Goal: Task Accomplishment & Management: Manage account settings

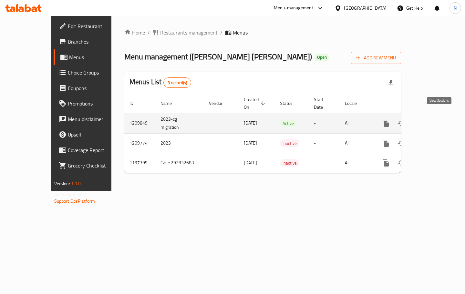
click at [436, 119] on icon "enhanced table" at bounding box center [432, 123] width 8 height 8
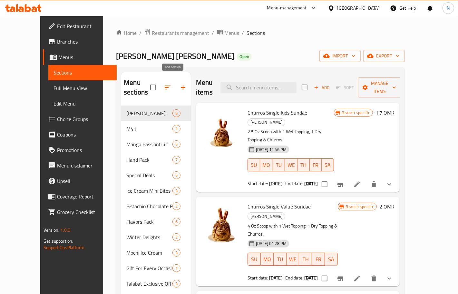
click at [179, 84] on icon "button" at bounding box center [183, 88] width 8 height 8
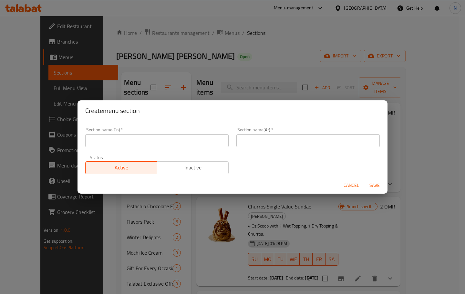
click at [140, 144] on input "text" at bounding box center [156, 140] width 143 height 13
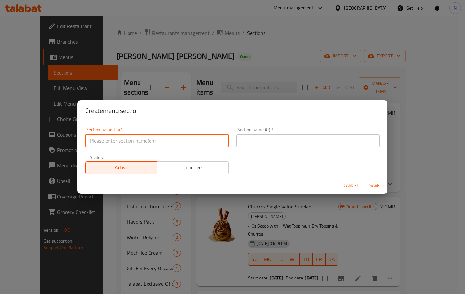
paste input "the Flavor of the Month"
type input "the Flavor of the Month"
drag, startPoint x: 292, startPoint y: 138, endPoint x: 253, endPoint y: 139, distance: 38.7
click at [292, 138] on input "text" at bounding box center [307, 140] width 143 height 13
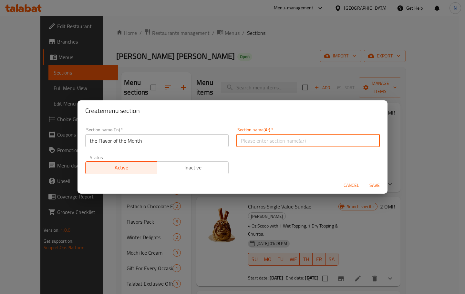
paste input "نكهة الشهر"
type input "نكهة الشهر"
click at [196, 165] on span "Inactive" at bounding box center [193, 167] width 66 height 9
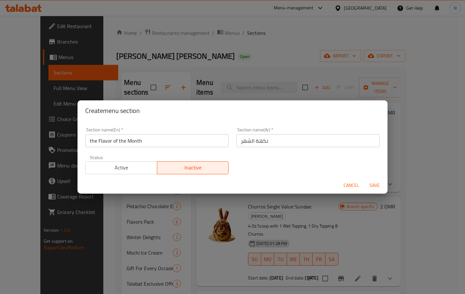
click at [374, 182] on span "Save" at bounding box center [374, 185] width 15 height 8
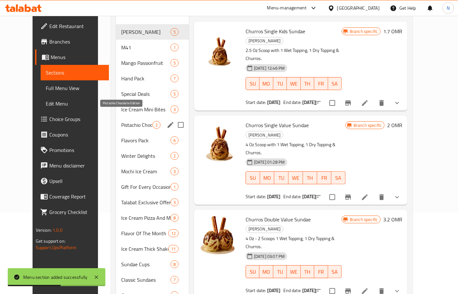
scroll to position [11, 0]
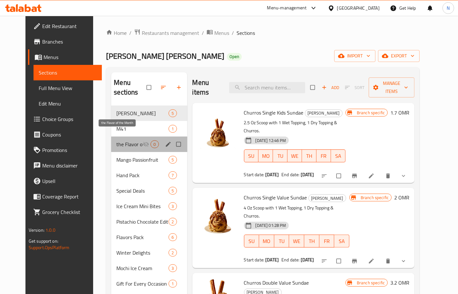
click at [131, 140] on span "the Flavor of the Month" at bounding box center [129, 144] width 26 height 8
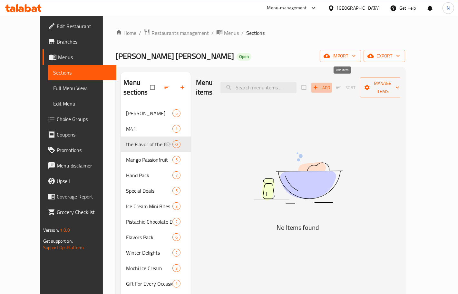
click at [331, 85] on span "Add" at bounding box center [321, 87] width 17 height 7
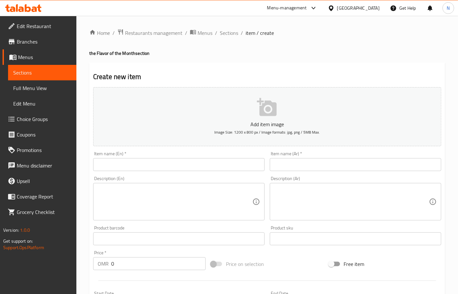
click at [180, 166] on input "text" at bounding box center [179, 164] width 172 height 13
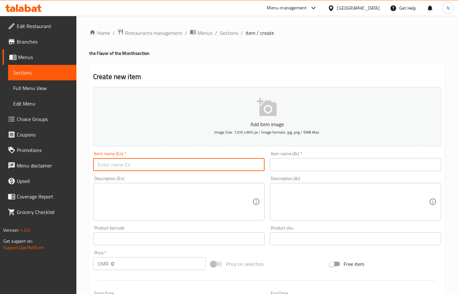
paste input "Blue Berry Crumble - Kids Scoop Cup"
type input "Blue Berry Crumble - Kids Scoop Cup"
drag, startPoint x: 306, startPoint y: 168, endPoint x: 256, endPoint y: 153, distance: 52.2
click at [306, 168] on input "text" at bounding box center [356, 164] width 172 height 13
paste input "بلو بيري كرومبل - كوب اطفال"
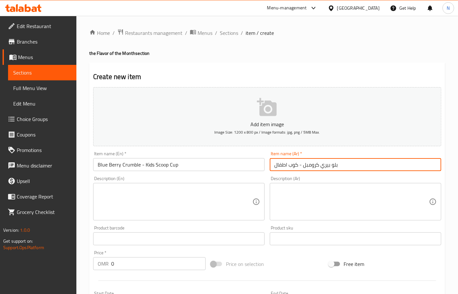
type input "بلو بيري كرومبل - كوب اطفال"
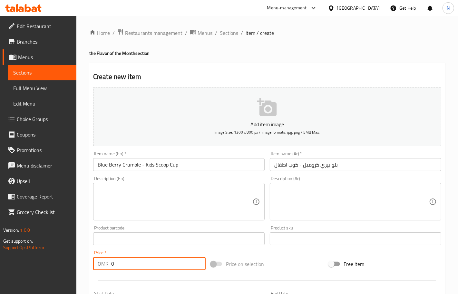
click at [134, 262] on input "0" at bounding box center [158, 263] width 95 height 13
paste input ".950"
type input "0.950"
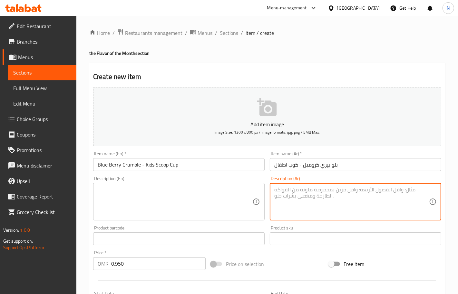
drag, startPoint x: 318, startPoint y: 196, endPoint x: 315, endPoint y: 196, distance: 3.5
click at [317, 196] on textarea at bounding box center [352, 201] width 155 height 31
paste textarea ""آيس كريم التوت الأزرق بالسكر البني، آيس كريم الفانيلا، شِط من التوت الأزرق، قط…"
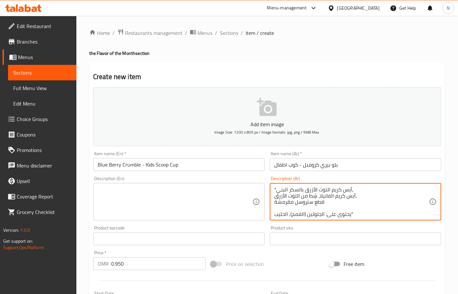
scroll to position [2, 0]
type textarea ""آيس كريم التوت الأزرق بالسكر البني، آيس كريم الفانيلا، شِط من التوت الأزرق، قط…"
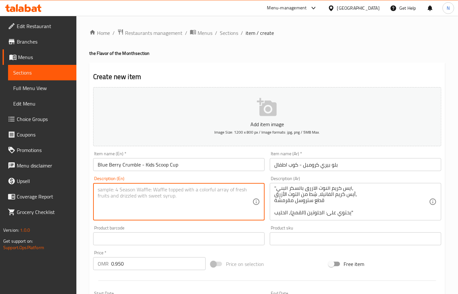
click at [185, 196] on textarea at bounding box center [175, 201] width 155 height 31
paste textarea ""Brown sugar blueberry ice cream, vanilla ice cream, blueberry swirl, streusel …"
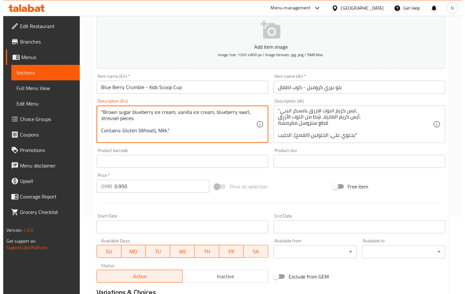
scroll to position [161, 0]
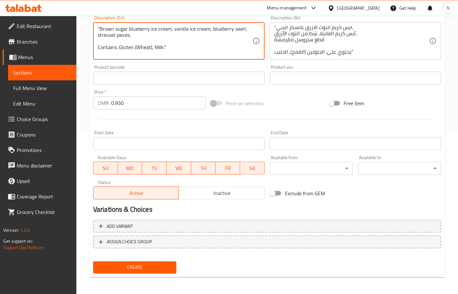
type textarea ""Brown sugar blueberry ice cream, vanilla ice cream, blueberry swirl, streusel …"
click at [231, 141] on input "Start Date" at bounding box center [179, 143] width 172 height 13
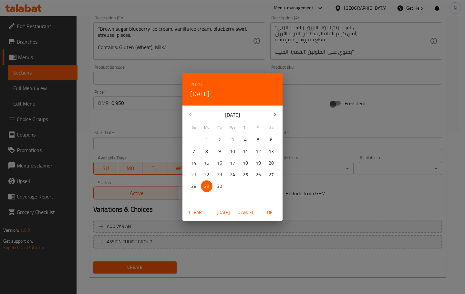
click at [275, 115] on icon "button" at bounding box center [275, 115] width 2 height 4
click at [233, 142] on p "1" at bounding box center [232, 140] width 3 height 8
drag, startPoint x: 266, startPoint y: 212, endPoint x: 181, endPoint y: 138, distance: 113.2
click at [267, 212] on span "OK" at bounding box center [269, 212] width 15 height 8
type input "[DATE]"
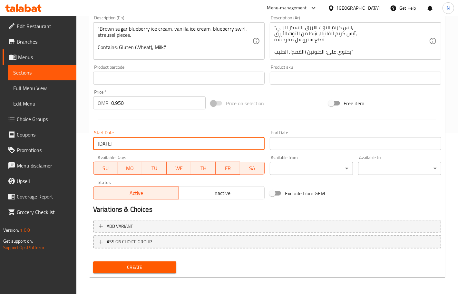
click at [317, 140] on input "Start Date" at bounding box center [356, 143] width 172 height 13
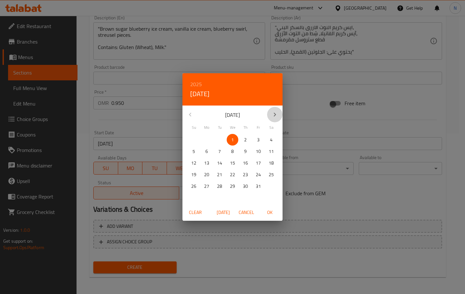
click at [275, 113] on icon "button" at bounding box center [275, 115] width 8 height 8
drag, startPoint x: 191, startPoint y: 116, endPoint x: 192, endPoint y: 122, distance: 6.5
click at [191, 115] on icon "button" at bounding box center [190, 115] width 8 height 8
click at [258, 186] on p "31" at bounding box center [258, 186] width 5 height 8
click at [271, 213] on span "OK" at bounding box center [269, 212] width 15 height 8
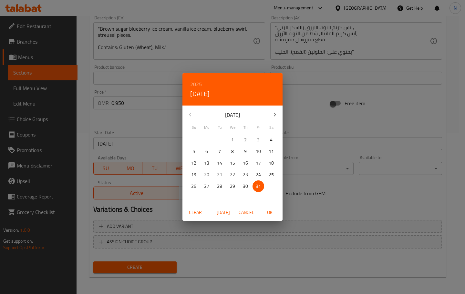
type input "[DATE]"
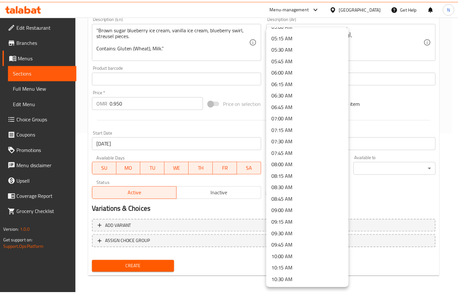
scroll to position [242, 0]
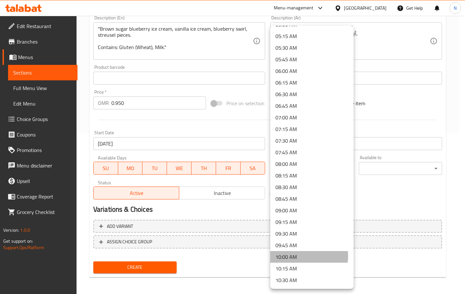
click at [297, 256] on li "10:00 AM" at bounding box center [311, 257] width 83 height 12
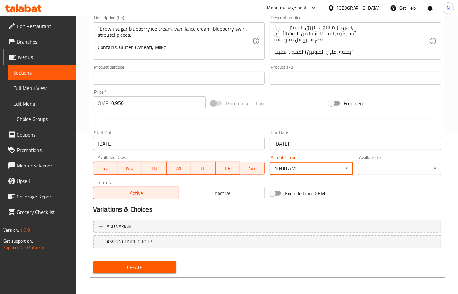
click at [208, 191] on span "Inactive" at bounding box center [222, 192] width 81 height 9
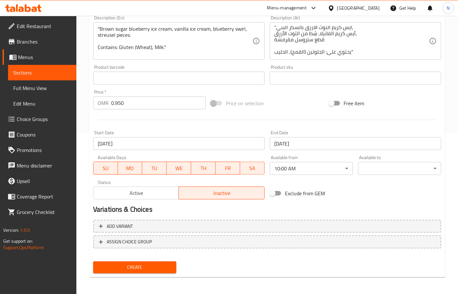
click at [158, 267] on span "Create" at bounding box center [134, 267] width 73 height 8
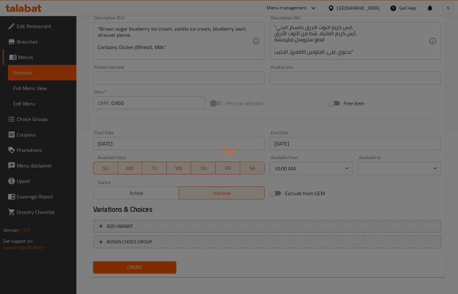
type input "0"
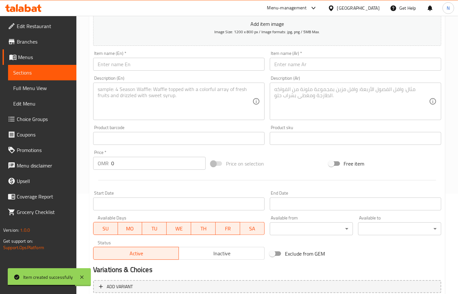
scroll to position [0, 0]
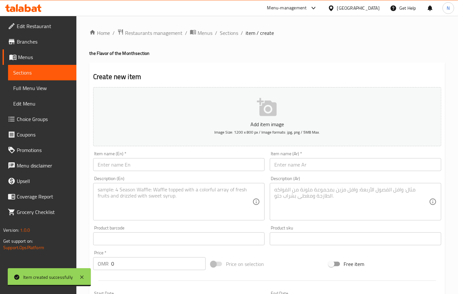
click at [154, 171] on input "text" at bounding box center [179, 164] width 172 height 13
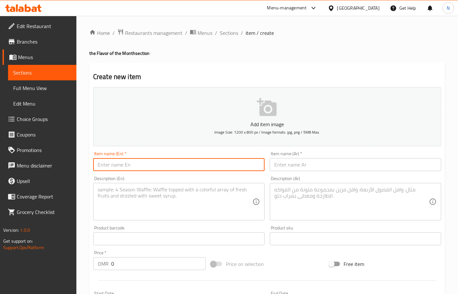
paste input "Blue Berry Crumble - Value Scoop Cup"
type input "Blue Berry Crumble - Value Scoop Cup"
click at [293, 170] on input "text" at bounding box center [356, 164] width 172 height 13
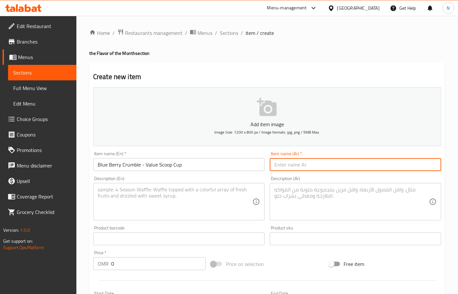
paste input "بلو بيري كرومبل - كوب فاليو"
type input "بلو بيري كرومبل - كوب فاليو"
click at [139, 259] on input "0" at bounding box center [158, 263] width 95 height 13
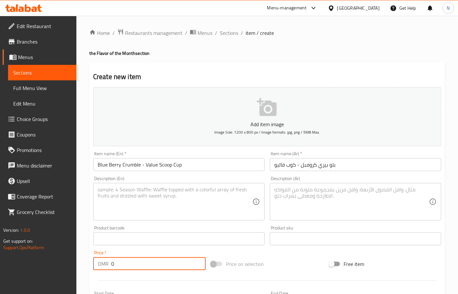
click at [139, 259] on input "0" at bounding box center [158, 263] width 95 height 13
paste input "1.30"
type input "1.300"
click at [357, 199] on textarea at bounding box center [352, 201] width 155 height 31
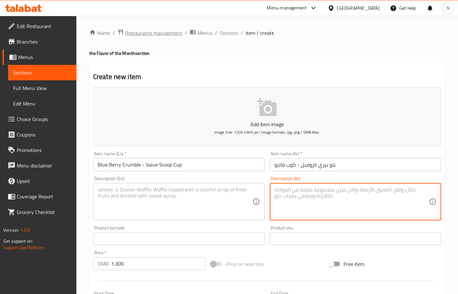
paste textarea ""آيس كريم التوت الأزرق بالسكر البني، آيس كريم الفانيلا، شِط من التوت الأزرق، قط…"
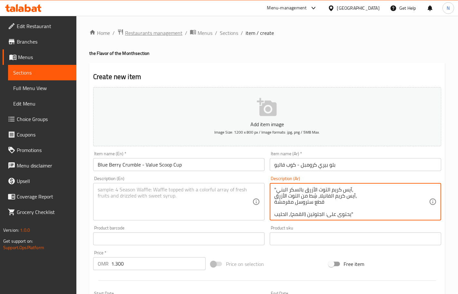
scroll to position [2, 0]
type textarea ""آيس كريم التوت الأزرق بالسكر البني، آيس كريم الفانيلا، شِط من التوت الأزرق، قط…"
click at [175, 195] on textarea at bounding box center [175, 201] width 155 height 31
paste textarea ""Brown sugar blueberry ice cream, vanilla ice cream, blueberry swirl, streusel …"
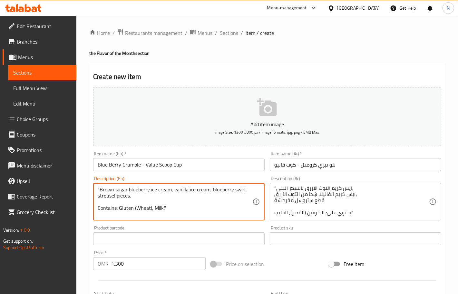
type textarea ""Brown sugar blueberry ice cream, vanilla ice cream, blueberry swirl, streusel …"
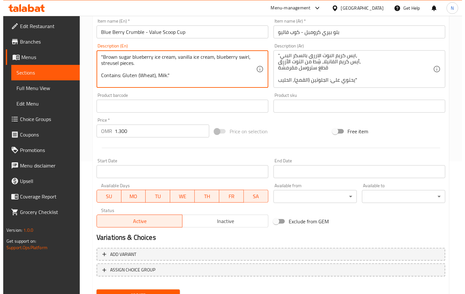
scroll to position [161, 0]
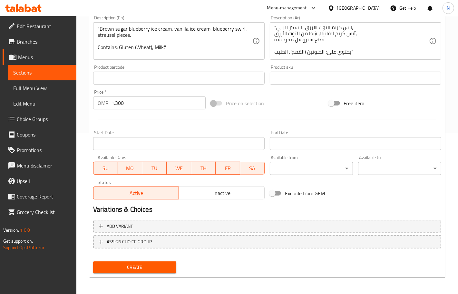
click at [310, 160] on div "Available from ​ ​" at bounding box center [311, 165] width 83 height 20
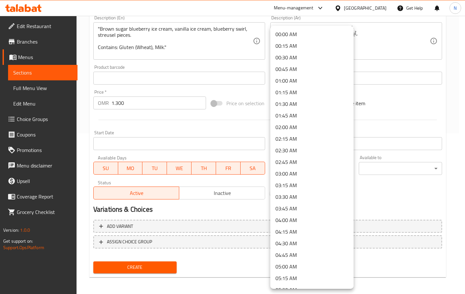
click at [220, 142] on div at bounding box center [232, 147] width 465 height 294
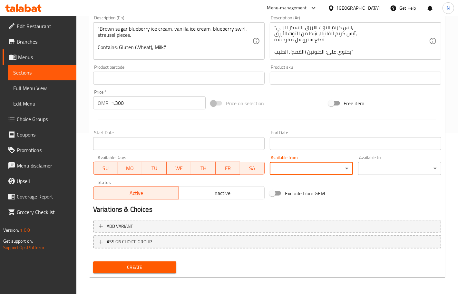
click at [204, 143] on input "Start Date" at bounding box center [179, 143] width 172 height 13
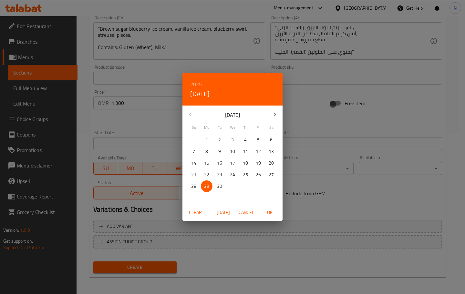
click at [274, 118] on button "button" at bounding box center [274, 114] width 15 height 15
click at [233, 140] on p "1" at bounding box center [232, 140] width 3 height 8
click at [310, 147] on div "2025 Wed, Oct 1 October 2025 Su Mo Tu We Th Fr Sa 28 29 30 1 2 3 4 5 6 7 8 9 10…" at bounding box center [232, 147] width 465 height 294
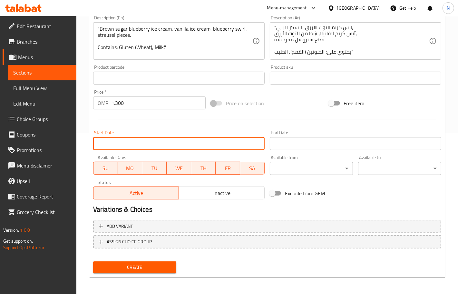
click at [204, 143] on input "Start Date" at bounding box center [179, 143] width 172 height 13
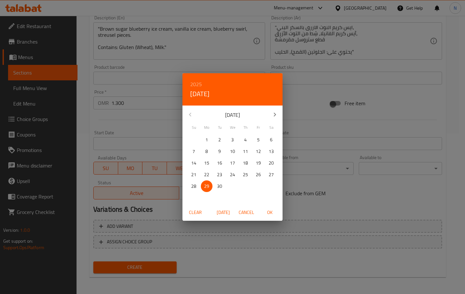
click at [271, 113] on icon "button" at bounding box center [275, 115] width 8 height 8
drag, startPoint x: 231, startPoint y: 136, endPoint x: 258, endPoint y: 178, distance: 50.3
click at [232, 136] on p "1" at bounding box center [232, 140] width 3 height 8
click at [268, 216] on span "OK" at bounding box center [269, 212] width 15 height 8
type input "[DATE]"
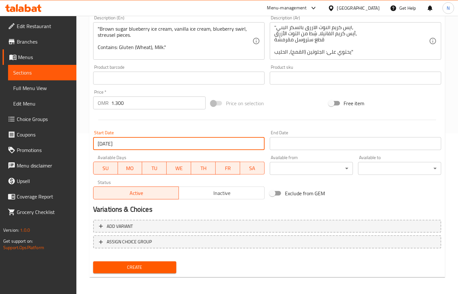
click at [297, 141] on input "Start Date" at bounding box center [356, 143] width 172 height 13
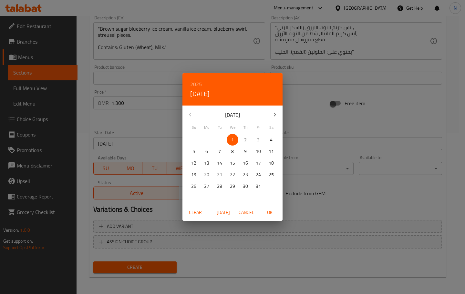
click at [275, 113] on icon "button" at bounding box center [275, 115] width 8 height 8
click at [188, 113] on icon "button" at bounding box center [190, 115] width 8 height 8
click at [253, 186] on span "31" at bounding box center [258, 186] width 12 height 8
click at [270, 212] on span "OK" at bounding box center [269, 212] width 15 height 8
type input "[DATE]"
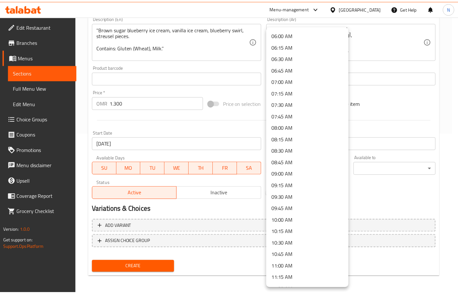
scroll to position [282, 0]
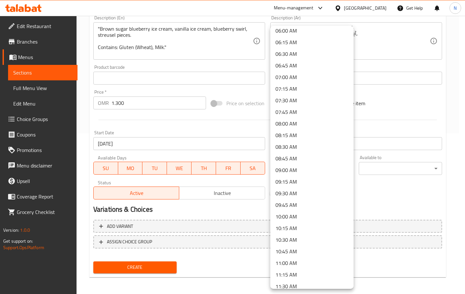
click at [307, 214] on li "10:00 AM" at bounding box center [311, 217] width 83 height 12
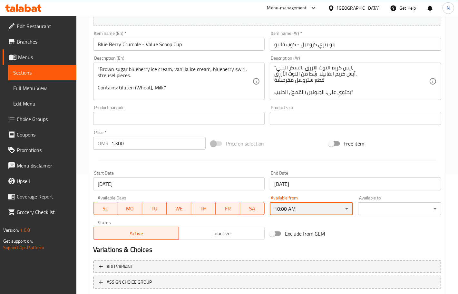
scroll to position [80, 0]
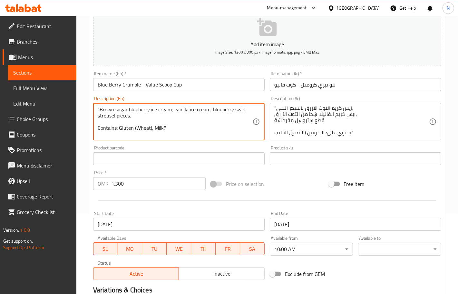
drag, startPoint x: 181, startPoint y: 130, endPoint x: 95, endPoint y: 107, distance: 88.4
click at [179, 126] on textarea ""Brown sugar blueberry ice cream, vanilla ice cream, blueberry swirl, streusel …" at bounding box center [175, 121] width 155 height 31
click at [99, 110] on textarea ""Brown sugar blueberry ice cream, vanilla ice cream, blueberry swirl, streusel …" at bounding box center [175, 121] width 155 height 31
click at [98, 129] on textarea "Brown sugar blueberry ice cream, vanilla ice cream, blueberry swirl, streusel p…" at bounding box center [175, 121] width 155 height 31
type textarea "Brown sugar blueberry ice cream, vanilla ice cream, blueberry swirl, streusel p…"
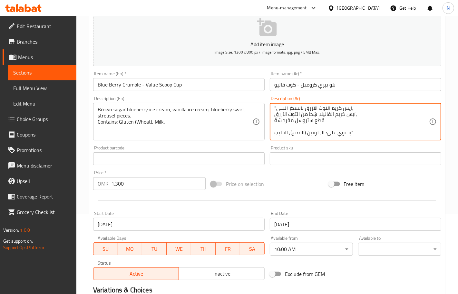
click at [290, 125] on textarea ""آيس كريم التوت الأزرق بالسكر البني، آيس كريم الفانيلا، شِط من التوت الأزرق، قط…" at bounding box center [352, 121] width 155 height 31
click at [275, 110] on textarea ""آيس كريم التوت الأزرق بالسكر البني، آيس كريم الفانيلا، شِط من التوت الأزرق، قط…" at bounding box center [352, 121] width 155 height 31
click at [351, 129] on textarea "آيس كريم التوت الأزرق بالسكر البني، آيس كريم الفانيلا، شِط من التوت الأزرق، قطع…" at bounding box center [352, 121] width 155 height 31
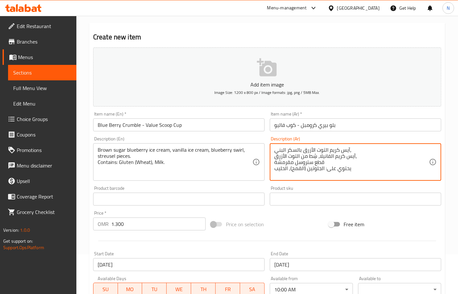
scroll to position [40, 0]
type textarea "آيس كريم التوت الأزرق بالسكر البني، آيس كريم الفانيلا، شِط من التوت الأزرق، قطع…"
click at [287, 125] on input "بلو بيري كرومبل - كوب فاليو" at bounding box center [356, 124] width 172 height 13
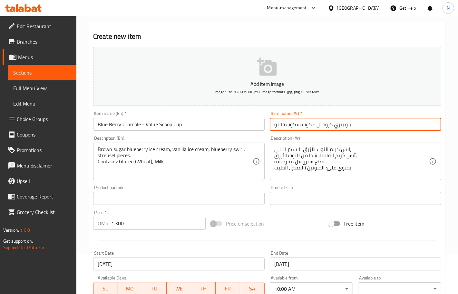
type input "بلو بيري كرومبل - كوب سكوب فاليو"
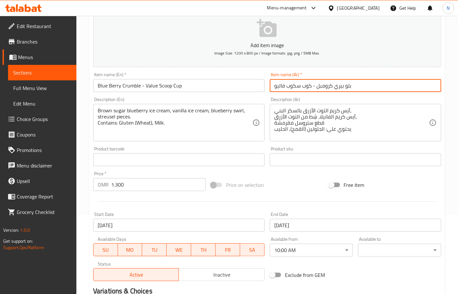
scroll to position [161, 0]
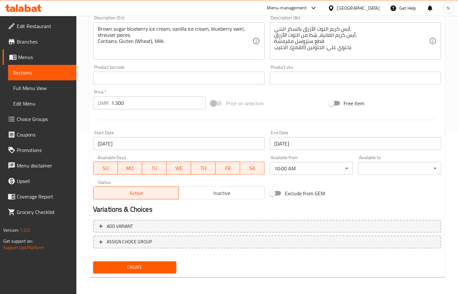
click at [153, 266] on span "Create" at bounding box center [134, 267] width 73 height 8
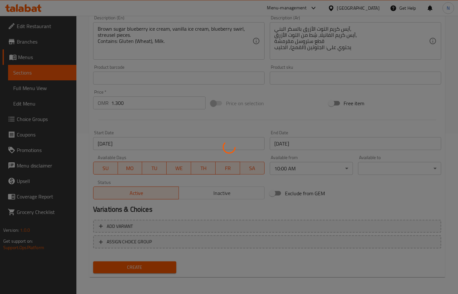
scroll to position [97, 0]
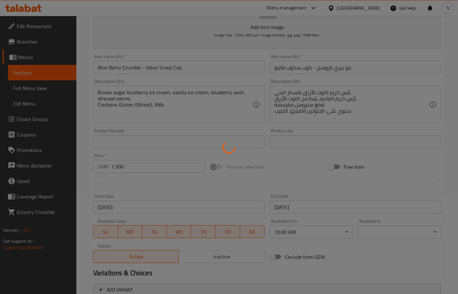
type input "0"
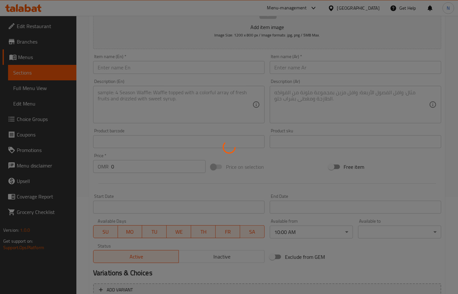
scroll to position [0, 0]
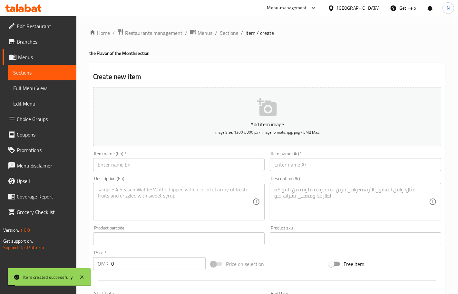
drag, startPoint x: 228, startPoint y: 30, endPoint x: 254, endPoint y: 47, distance: 30.4
click at [228, 30] on span "Sections" at bounding box center [229, 33] width 18 height 8
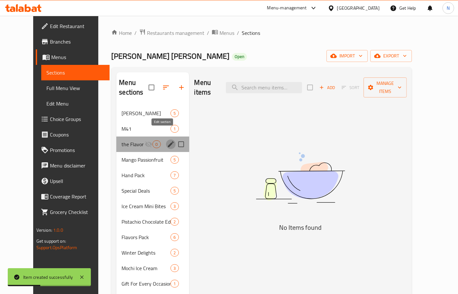
click at [166, 139] on button "edit" at bounding box center [171, 144] width 10 height 10
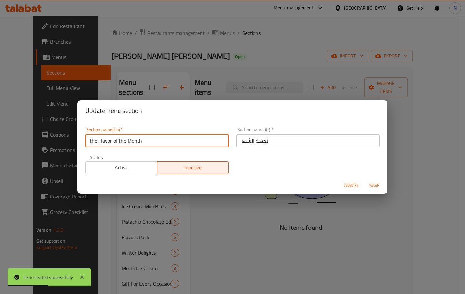
click at [94, 140] on input "the Flavor of the Month" at bounding box center [156, 140] width 143 height 13
type input "Flavor of the Month"
click at [374, 184] on span "Save" at bounding box center [374, 185] width 15 height 8
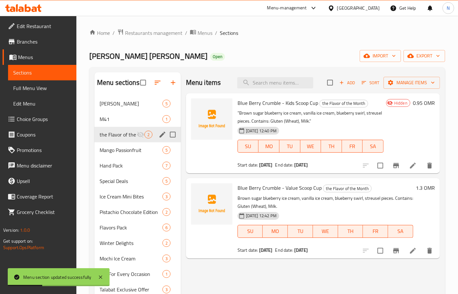
click at [410, 169] on icon at bounding box center [413, 166] width 8 height 8
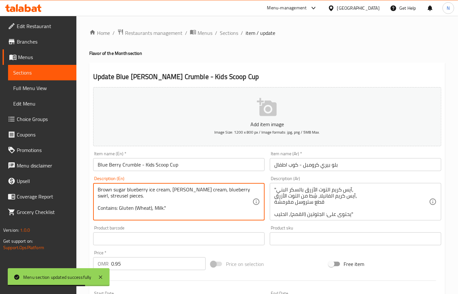
click at [167, 210] on textarea "Brown sugar blueberry ice cream, vanilla ice cream, blueberry swirl, streusel p…" at bounding box center [175, 201] width 155 height 31
click at [97, 207] on div "Brown sugar blueberry ice cream, vanilla ice cream, blueberry swirl, streusel p…" at bounding box center [179, 201] width 172 height 37
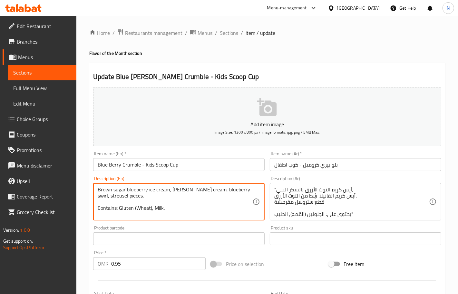
click at [98, 207] on textarea "Brown sugar blueberry ice cream, vanilla ice cream, blueberry swirl, streusel p…" at bounding box center [175, 201] width 155 height 31
type textarea "Brown sugar blueberry ice cream, vanilla ice cream, blueberry swirl, streusel p…"
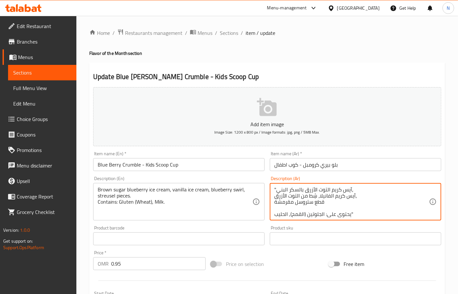
drag, startPoint x: 276, startPoint y: 190, endPoint x: 272, endPoint y: 190, distance: 4.2
click at [272, 190] on div ""آيس كريم التوت الأزرق بالسكر البني، آيس كريم الفانيلا، شِط من التوت الأزرق، قط…" at bounding box center [356, 201] width 172 height 37
click at [286, 206] on textarea "آيس كريم التوت الأزرق بالسكر البني، آيس كريم الفانيلا، شِط من التوت الأزرق، قطع…" at bounding box center [352, 201] width 155 height 31
click at [288, 207] on textarea "آيس كريم التوت الأزرق بالسكر البني، آيس كريم الفانيلا، شِط من التوت الأزرق، قطع…" at bounding box center [352, 201] width 155 height 31
click at [351, 209] on textarea "آيس كريم التوت الأزرق بالسكر البني، آيس كريم الفانيلا، شِط من التوت الأزرق، قطع…" at bounding box center [352, 201] width 155 height 31
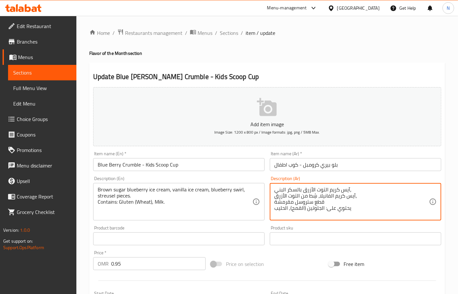
type textarea "آيس كريم التوت الأزرق بالسكر البني، آيس كريم الفانيلا، شِط من التوت الأزرق، قطع…"
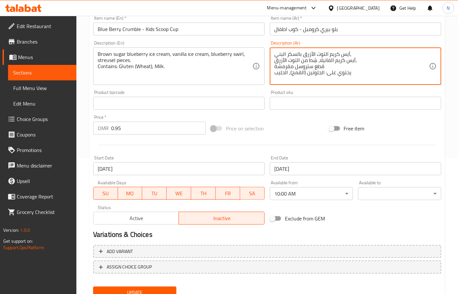
scroll to position [161, 0]
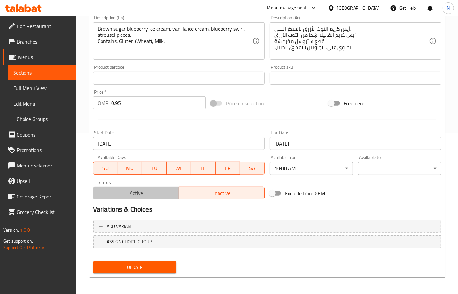
click at [152, 196] on span "Active" at bounding box center [136, 192] width 81 height 9
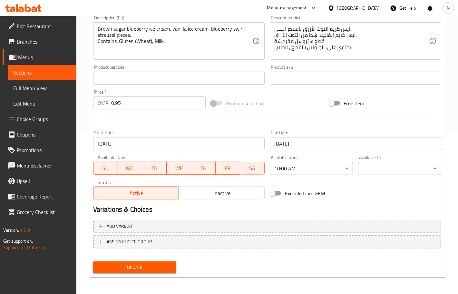
click at [149, 271] on button "Update" at bounding box center [134, 267] width 83 height 12
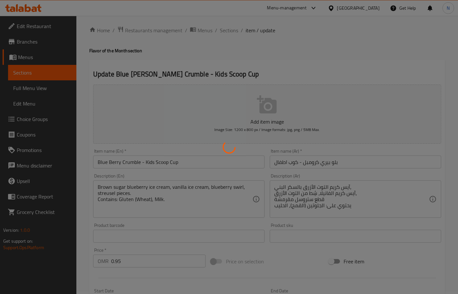
scroll to position [0, 0]
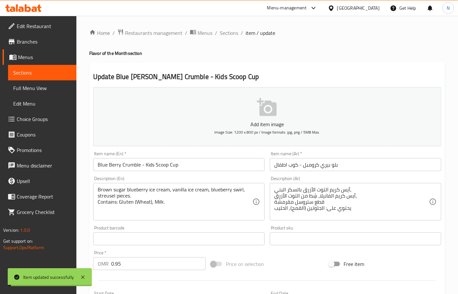
click at [228, 32] on span "Sections" at bounding box center [229, 33] width 18 height 8
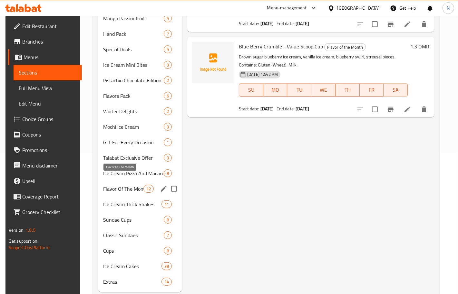
scroll to position [147, 0]
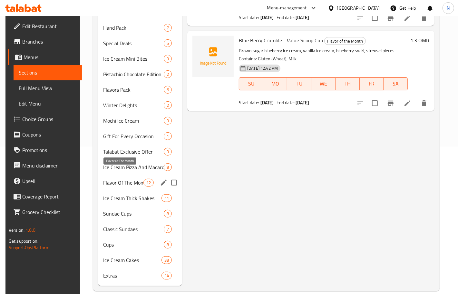
click at [124, 179] on span "Flavor Of The Month" at bounding box center [123, 183] width 40 height 8
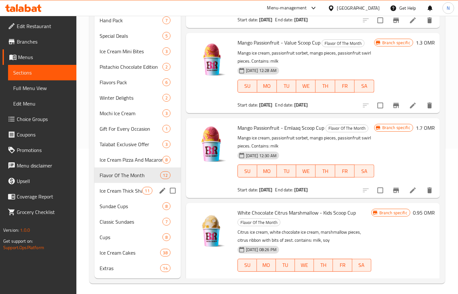
scroll to position [26, 0]
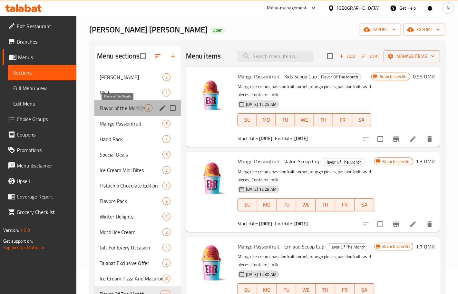
click at [128, 105] on span "Flavor of the Month" at bounding box center [118, 108] width 37 height 8
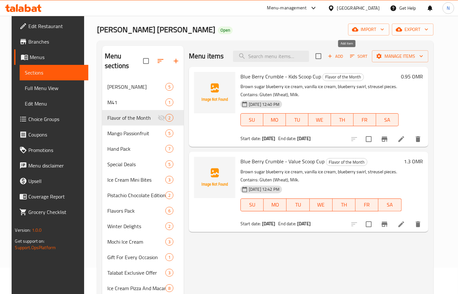
click at [345, 54] on span "Add" at bounding box center [335, 56] width 17 height 7
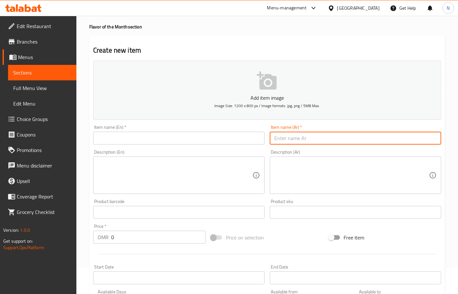
click at [336, 135] on input "text" at bounding box center [356, 138] width 172 height 13
paste input "بلو بيري كرومبل - كوب عملاق"
type input "بلو بيري كرومبل - كوب عملاق"
click at [183, 137] on input "text" at bounding box center [179, 138] width 172 height 13
paste input "Blue Berry Crumble - Emlaaq Scoop Cup"
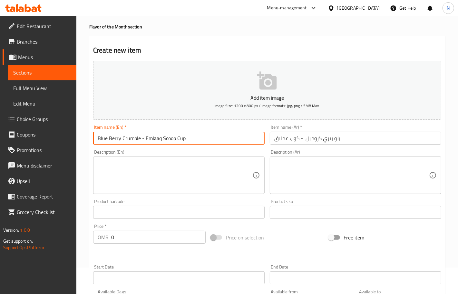
type input "Blue Berry Crumble - Emlaaq Scoop Cup"
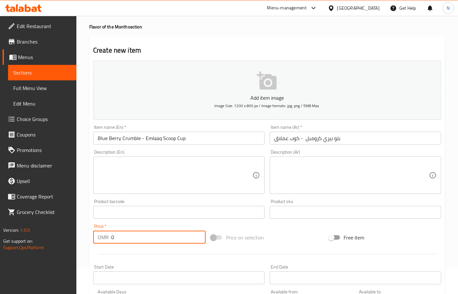
click at [132, 236] on input "0" at bounding box center [158, 237] width 95 height 13
paste input "1.70"
type input "1.700"
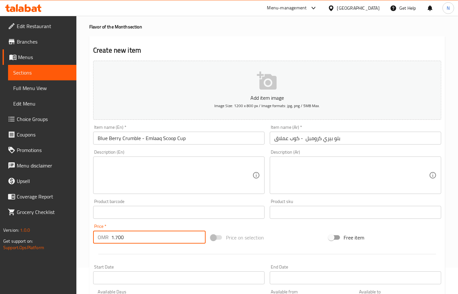
click at [336, 186] on textarea at bounding box center [352, 175] width 155 height 31
paste textarea ""آيس كريم التوت الأزرق بالسكر البني، آيس كريم الفانيلا، شِط من التوت الأزرق، قط…"
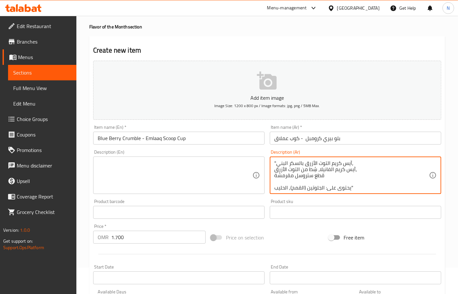
scroll to position [2, 0]
type textarea ""آيس كريم التوت الأزرق بالسكر البني، آيس كريم الفانيلا، شِط من التوت الأزرق، قط…"
click at [170, 165] on textarea at bounding box center [175, 175] width 155 height 31
paste textarea ""Brown sugar blueberry ice cream, vanilla ice cream, blueberry swirl, streusel …"
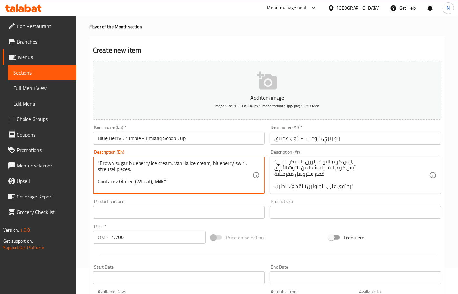
click at [99, 163] on textarea ""Brown sugar blueberry ice cream, vanilla ice cream, blueberry swirl, streusel …" at bounding box center [175, 175] width 155 height 31
drag, startPoint x: 115, startPoint y: 175, endPoint x: 119, endPoint y: 175, distance: 4.2
click at [115, 175] on textarea "Brown sugar blueberry ice cream, vanilla ice cream, blueberry swirl, streusel p…" at bounding box center [175, 175] width 155 height 31
click at [170, 176] on textarea "Brown sugar blueberry ice cream, vanilla ice cream, blueberry swirl, streusel p…" at bounding box center [175, 175] width 155 height 31
type textarea "Brown sugar blueberry ice cream, vanilla ice cream, blueberry swirl, streusel p…"
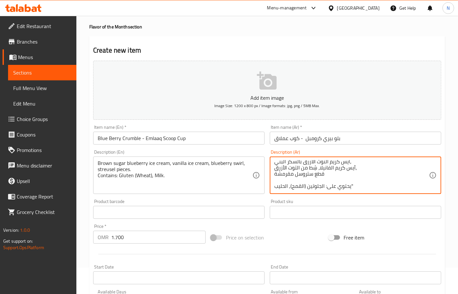
drag, startPoint x: 355, startPoint y: 186, endPoint x: 352, endPoint y: 187, distance: 3.9
click at [352, 187] on textarea "آيس كريم التوت الأزرق بالسكر البني، آيس كريم الفانيلا، شِط من التوت الأزرق، قطع…" at bounding box center [352, 175] width 155 height 31
click at [305, 179] on textarea "آيس كريم التوت الأزرق بالسكر البني، آيس كريم الفانيلا، شِط من التوت الأزرق، قطع…" at bounding box center [352, 175] width 155 height 31
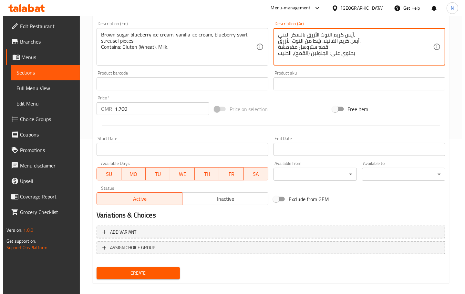
scroll to position [161, 0]
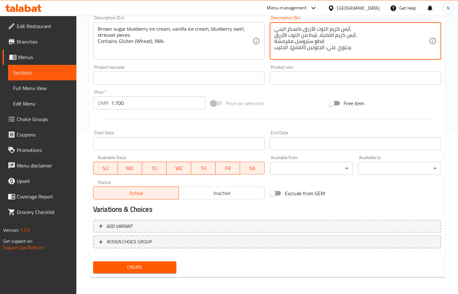
type textarea "آيس كريم التوت الأزرق بالسكر البني، آيس كريم الفانيلا، شِط من التوت الأزرق، قطع…"
click at [191, 144] on input "Start Date" at bounding box center [179, 143] width 172 height 13
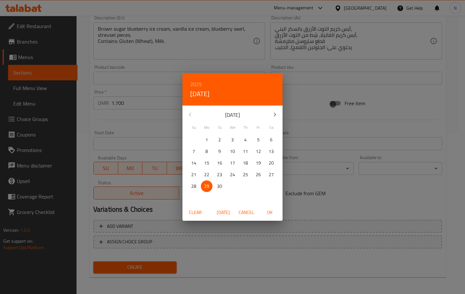
click at [275, 112] on icon "button" at bounding box center [275, 115] width 8 height 8
click at [232, 139] on p "1" at bounding box center [232, 140] width 3 height 8
click at [272, 212] on span "OK" at bounding box center [269, 212] width 15 height 8
type input "[DATE]"
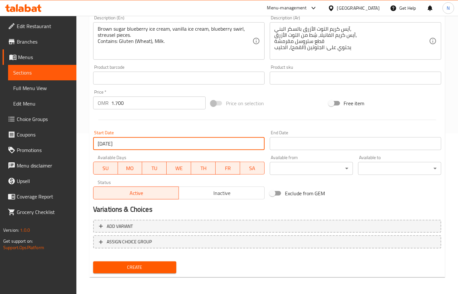
click at [302, 139] on input "Start Date" at bounding box center [356, 143] width 172 height 13
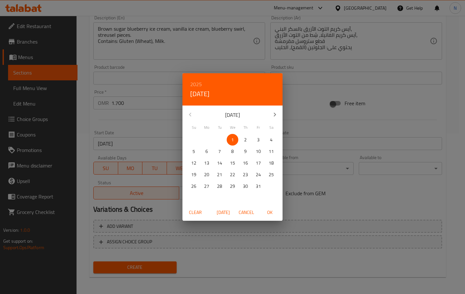
click at [257, 183] on p "31" at bounding box center [258, 186] width 5 height 8
click at [273, 213] on span "OK" at bounding box center [269, 212] width 15 height 8
type input "[DATE]"
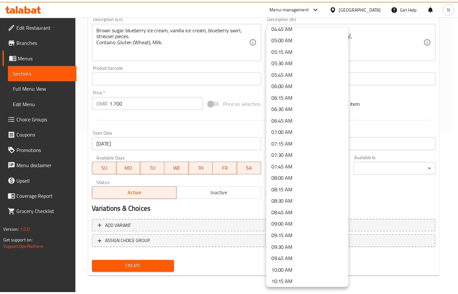
scroll to position [242, 0]
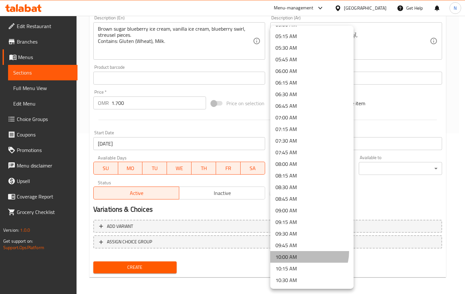
click at [304, 252] on li "10:00 AM" at bounding box center [311, 257] width 83 height 12
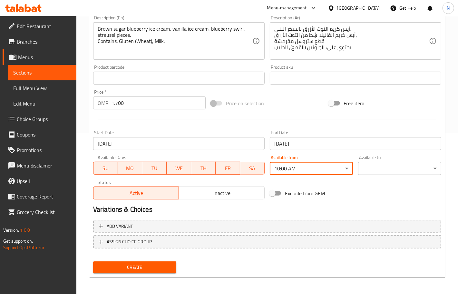
click at [156, 263] on span "Create" at bounding box center [134, 267] width 73 height 8
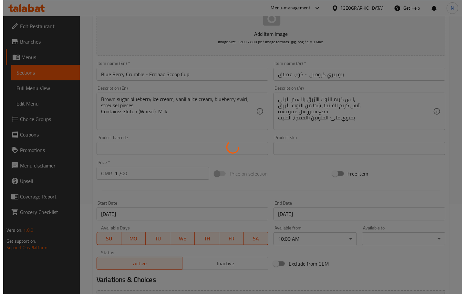
scroll to position [0, 0]
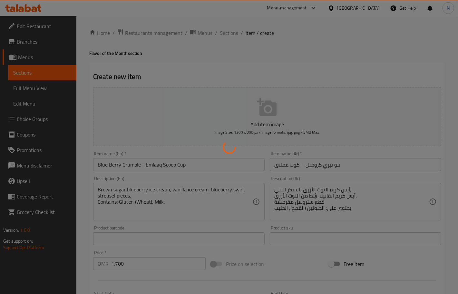
type input "0"
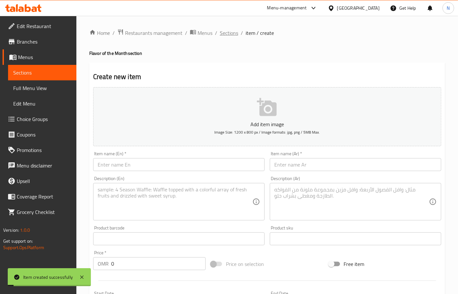
click at [226, 32] on span "Sections" at bounding box center [229, 33] width 18 height 8
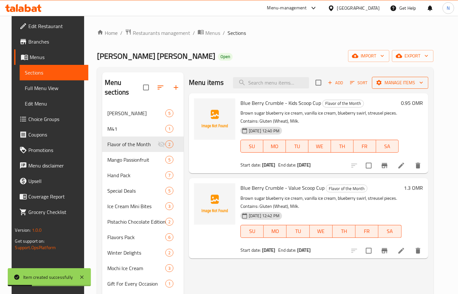
click at [423, 85] on span "Manage items" at bounding box center [400, 83] width 46 height 8
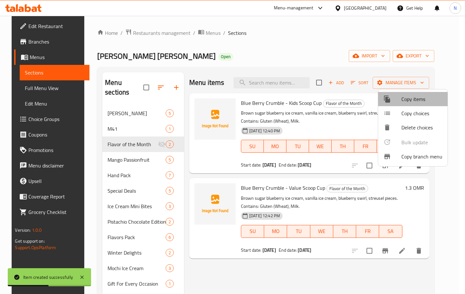
click at [428, 98] on span "Copy items" at bounding box center [421, 99] width 41 height 8
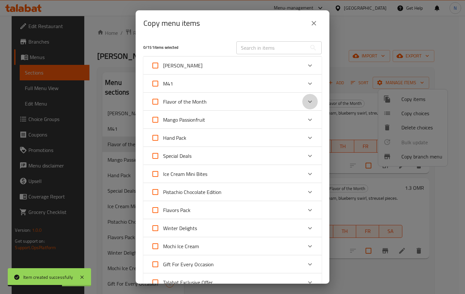
click at [307, 99] on icon "Expand" at bounding box center [310, 102] width 8 height 8
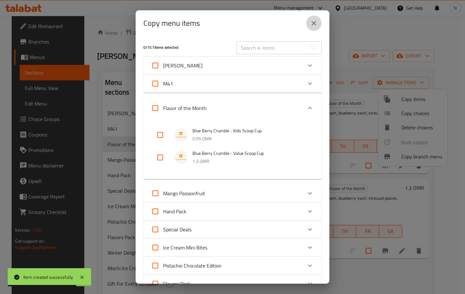
click at [312, 24] on icon "close" at bounding box center [314, 23] width 8 height 8
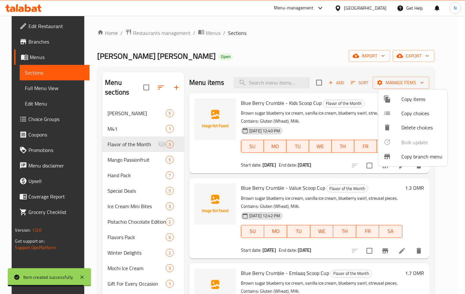
click at [122, 153] on div at bounding box center [232, 147] width 465 height 294
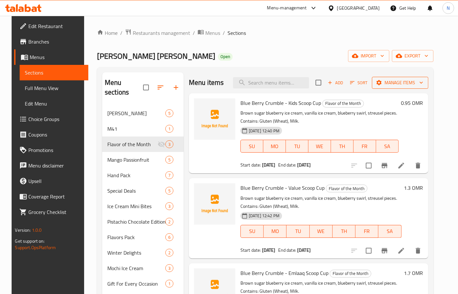
click at [415, 80] on span "Manage items" at bounding box center [400, 83] width 46 height 8
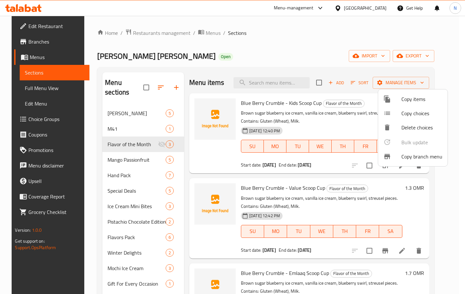
click at [417, 96] on span "Copy items" at bounding box center [421, 99] width 41 height 8
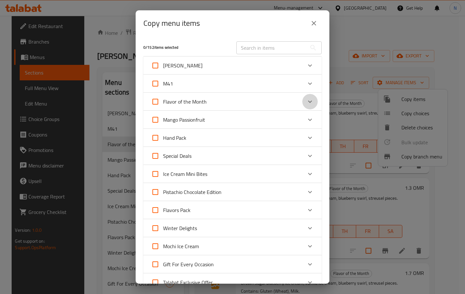
click at [307, 102] on icon "Expand" at bounding box center [310, 102] width 8 height 8
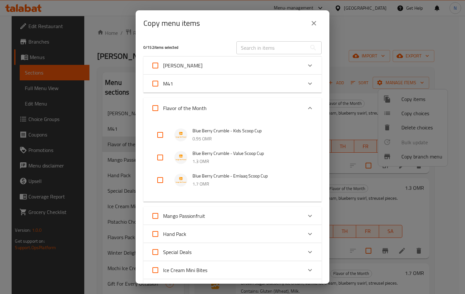
click at [157, 137] on input "checkbox" at bounding box center [159, 134] width 15 height 15
checkbox input "true"
click at [160, 154] on input "checkbox" at bounding box center [159, 157] width 15 height 15
checkbox input "true"
click at [161, 175] on input "checkbox" at bounding box center [159, 179] width 15 height 15
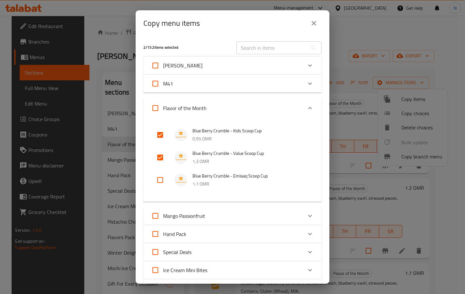
checkbox input "true"
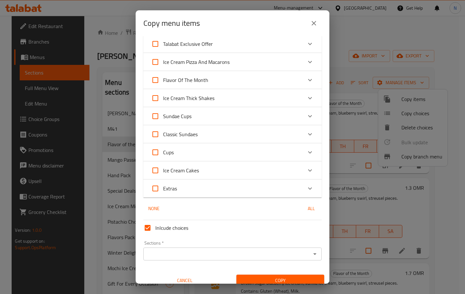
scroll to position [341, 0]
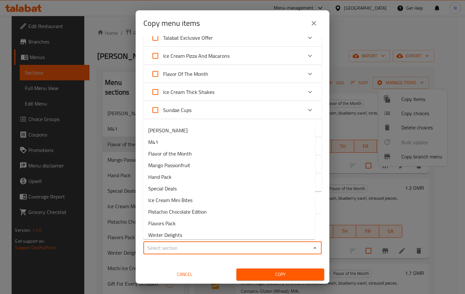
click at [226, 249] on input "Sections   *" at bounding box center [227, 247] width 164 height 9
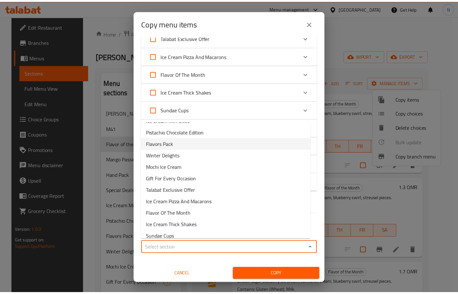
scroll to position [81, 0]
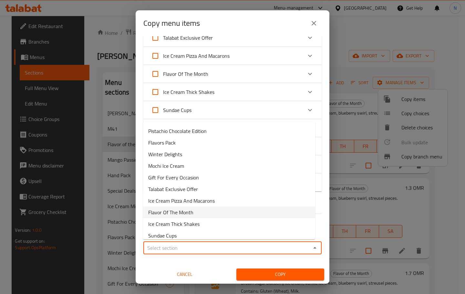
click at [196, 211] on li "Flavor Of The Month" at bounding box center [229, 212] width 172 height 12
type input "Flavor Of The Month"
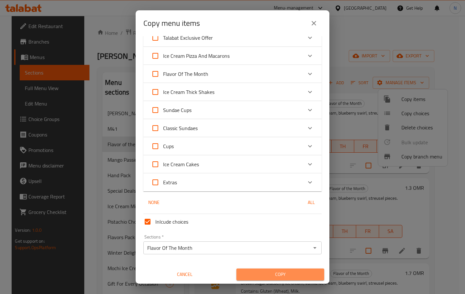
click at [282, 271] on span "Copy" at bounding box center [279, 274] width 77 height 8
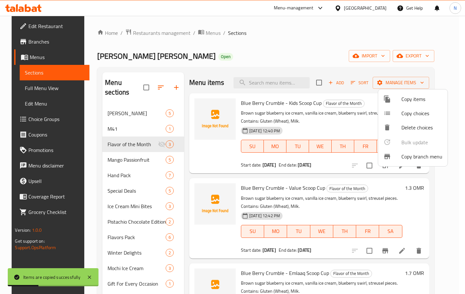
click at [89, 178] on div at bounding box center [232, 147] width 465 height 294
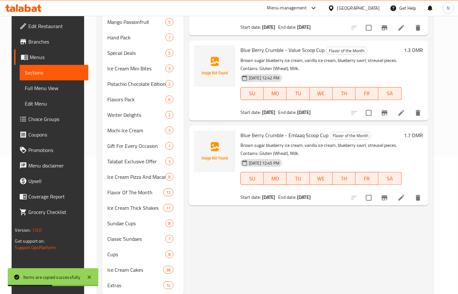
scroll to position [147, 0]
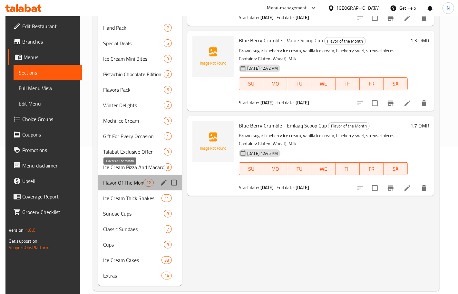
click at [125, 179] on span "Flavor Of The Month" at bounding box center [123, 183] width 40 height 8
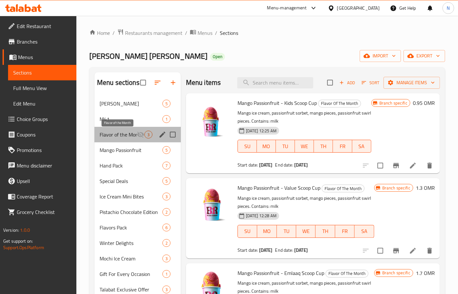
click at [130, 135] on span "Flavor of the Month" at bounding box center [118, 135] width 37 height 8
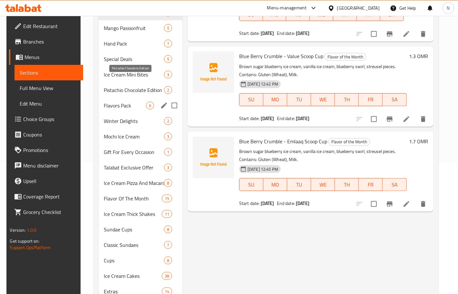
scroll to position [147, 0]
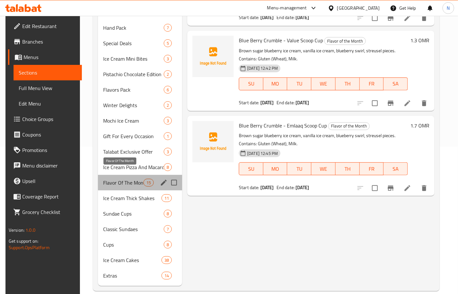
click at [128, 179] on span "Flavor Of The Month" at bounding box center [123, 183] width 40 height 8
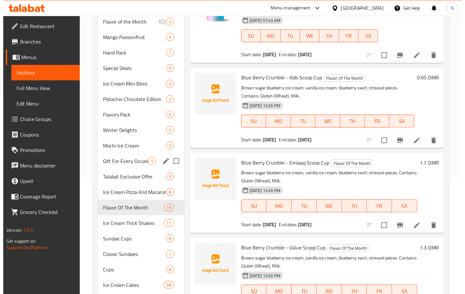
scroll to position [67, 0]
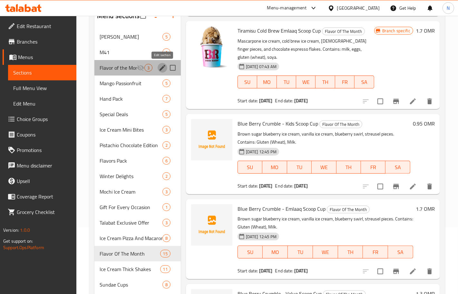
click at [163, 69] on icon "edit" at bounding box center [163, 68] width 8 height 8
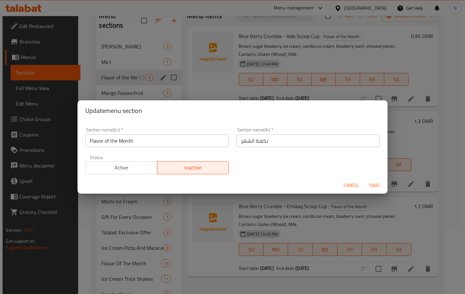
click at [341, 192] on div "Cancel Save" at bounding box center [232, 185] width 310 height 17
click at [352, 186] on span "Cancel" at bounding box center [350, 185] width 15 height 8
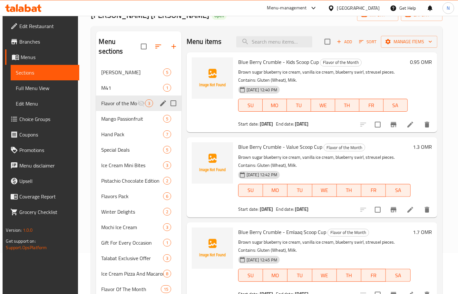
scroll to position [26, 0]
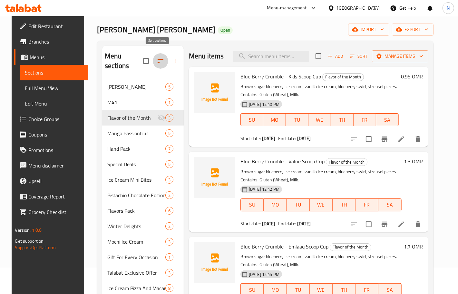
click at [158, 57] on icon "button" at bounding box center [161, 61] width 8 height 8
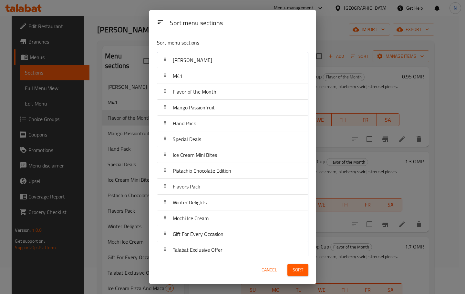
click at [270, 272] on span "Cancel" at bounding box center [268, 270] width 15 height 8
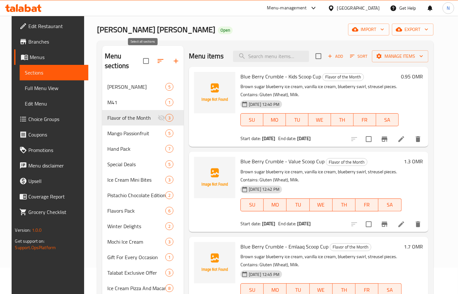
click at [144, 55] on input "checkbox" at bounding box center [146, 61] width 14 height 14
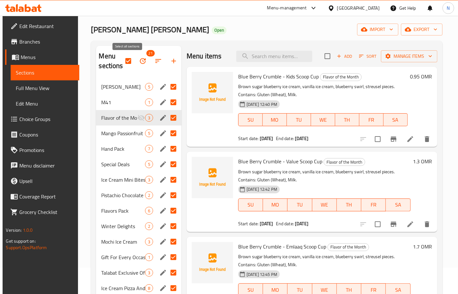
click at [128, 61] on input "checkbox" at bounding box center [129, 61] width 14 height 14
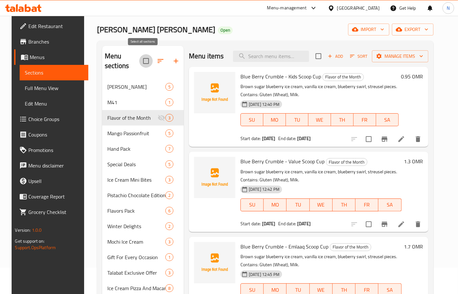
click at [141, 54] on input "checkbox" at bounding box center [146, 61] width 14 height 14
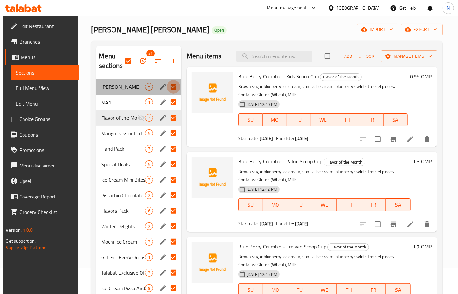
click at [173, 83] on input "Menu sections" at bounding box center [174, 87] width 14 height 14
checkbox input "false"
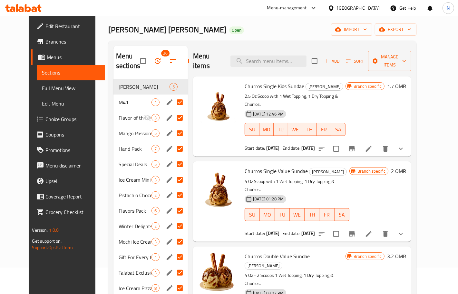
click at [173, 101] on input "Menu sections" at bounding box center [180, 103] width 14 height 14
checkbox input "false"
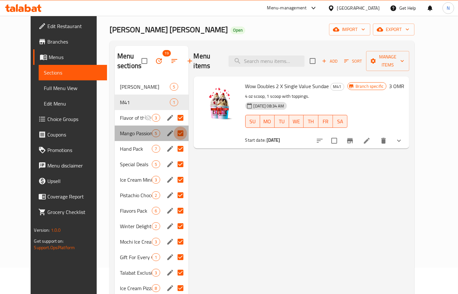
click at [174, 131] on input "Menu sections" at bounding box center [181, 133] width 14 height 14
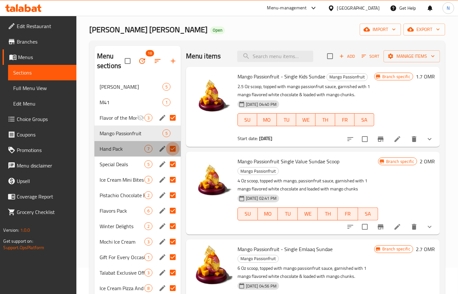
click at [173, 148] on input "Menu sections" at bounding box center [173, 149] width 14 height 14
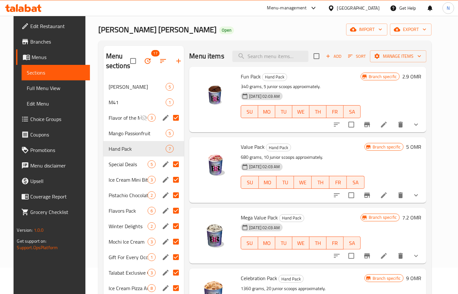
click at [175, 165] on input "Menu sections" at bounding box center [176, 164] width 14 height 14
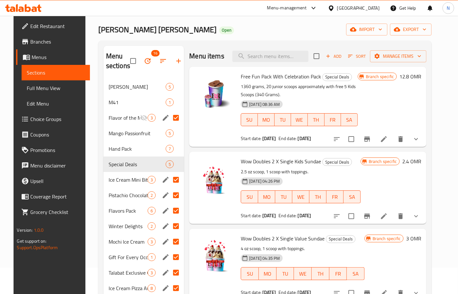
click at [174, 181] on input "Menu sections" at bounding box center [176, 180] width 14 height 14
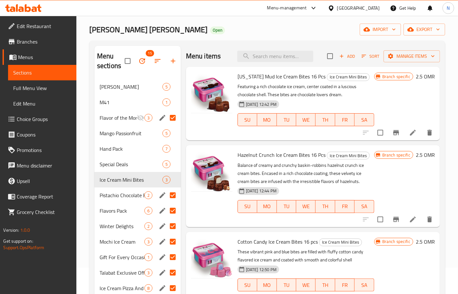
click at [174, 196] on input "Menu sections" at bounding box center [173, 195] width 14 height 14
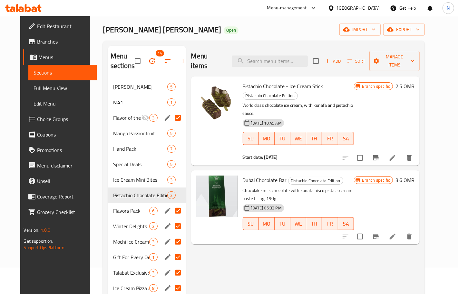
click at [173, 212] on input "Menu sections" at bounding box center [178, 211] width 14 height 14
checkbox input "false"
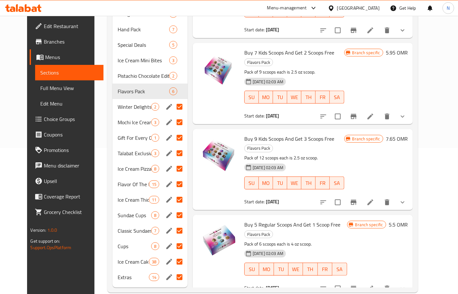
scroll to position [147, 0]
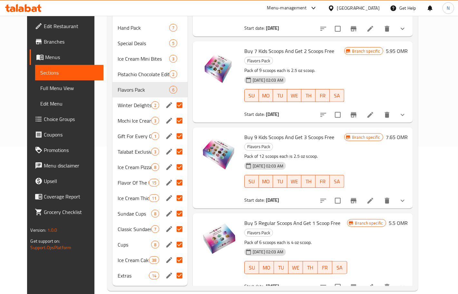
click at [173, 106] on input "Menu sections" at bounding box center [180, 105] width 14 height 14
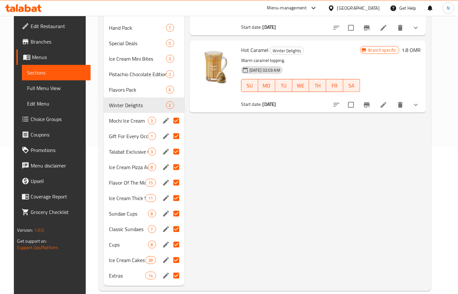
click at [172, 119] on input "Menu sections" at bounding box center [177, 121] width 14 height 14
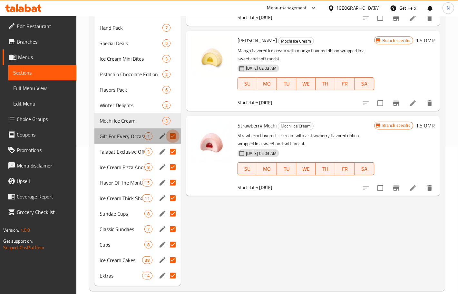
click at [173, 137] on input "Menu sections" at bounding box center [173, 136] width 14 height 14
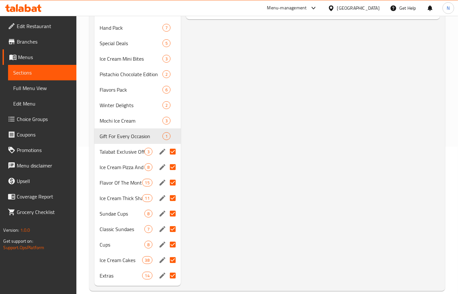
click at [173, 157] on input "Menu sections" at bounding box center [173, 152] width 14 height 14
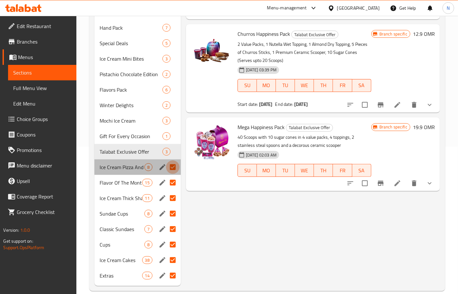
click at [171, 169] on input "Menu sections" at bounding box center [173, 167] width 14 height 14
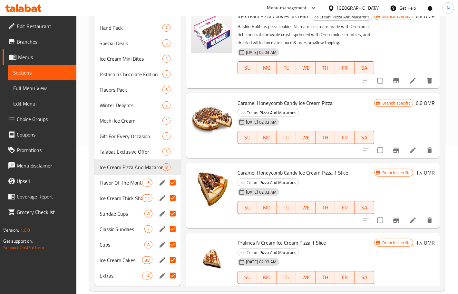
click at [172, 182] on input "Menu sections" at bounding box center [173, 183] width 14 height 14
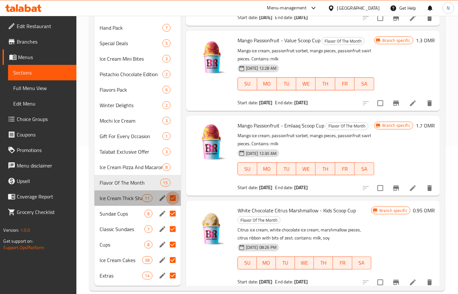
click at [173, 198] on input "Menu sections" at bounding box center [173, 198] width 14 height 14
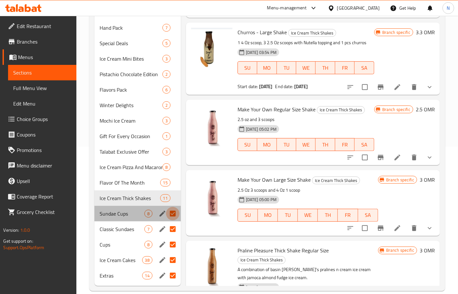
click at [174, 212] on input "Menu sections" at bounding box center [173, 214] width 14 height 14
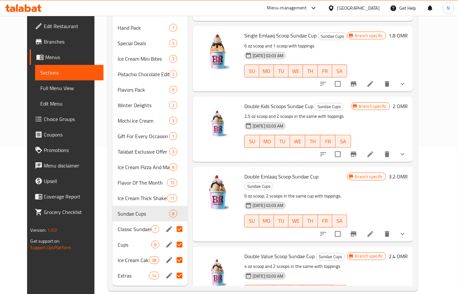
click at [174, 228] on input "Menu sections" at bounding box center [180, 229] width 14 height 14
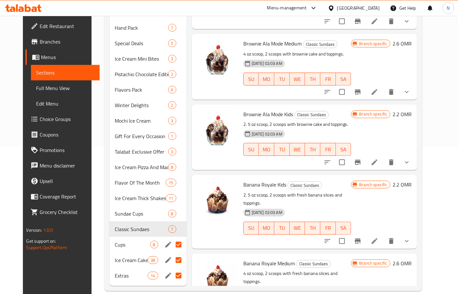
click at [174, 244] on input "Menu sections" at bounding box center [179, 245] width 14 height 14
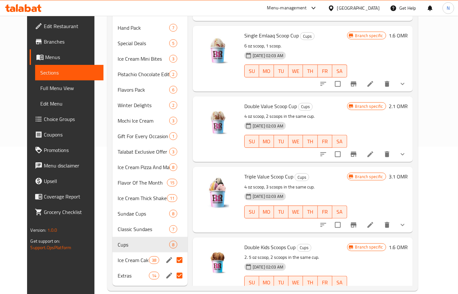
click at [173, 260] on input "Menu sections" at bounding box center [180, 260] width 14 height 14
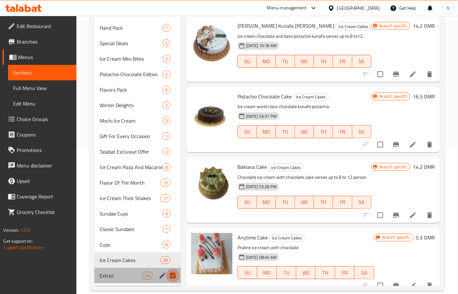
click at [175, 273] on input "Menu sections" at bounding box center [173, 276] width 14 height 14
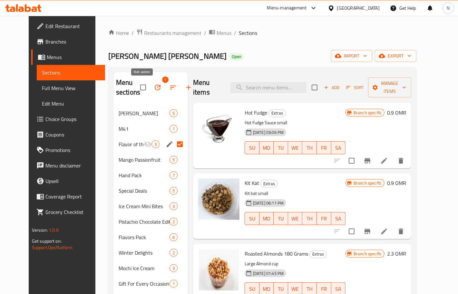
click at [155, 86] on icon "button" at bounding box center [158, 88] width 6 height 6
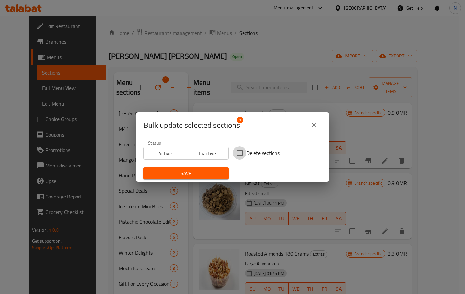
click at [233, 152] on input "Delete sections" at bounding box center [240, 153] width 14 height 14
checkbox input "true"
click at [215, 171] on span "Save" at bounding box center [185, 173] width 75 height 8
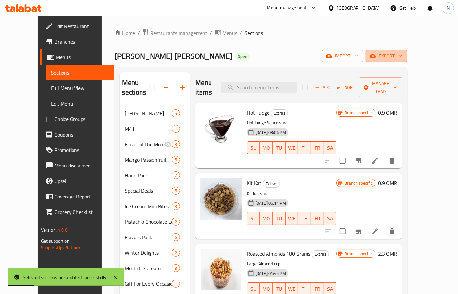
click at [403, 54] on span "export" at bounding box center [386, 56] width 31 height 8
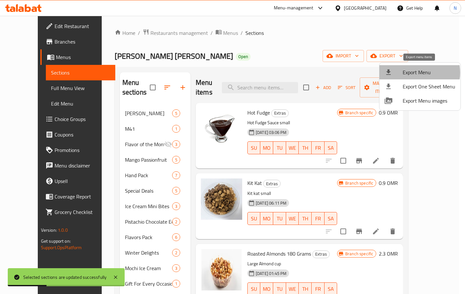
click at [415, 73] on span "Export Menu" at bounding box center [428, 72] width 53 height 8
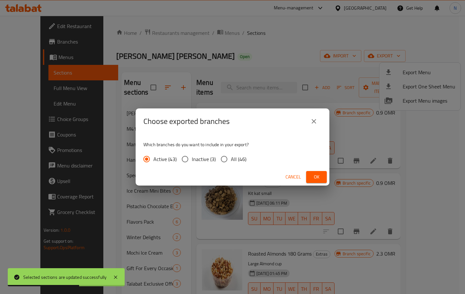
click at [225, 157] on input "All (46)" at bounding box center [224, 159] width 14 height 14
radio input "true"
click at [312, 175] on span "Ok" at bounding box center [316, 177] width 10 height 8
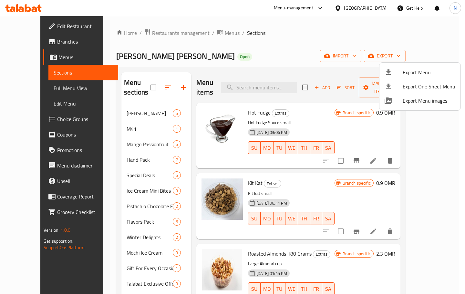
click at [89, 199] on div at bounding box center [232, 147] width 465 height 294
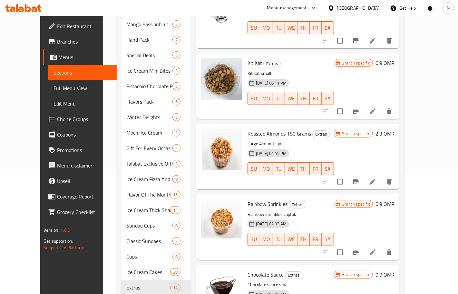
scroll to position [121, 0]
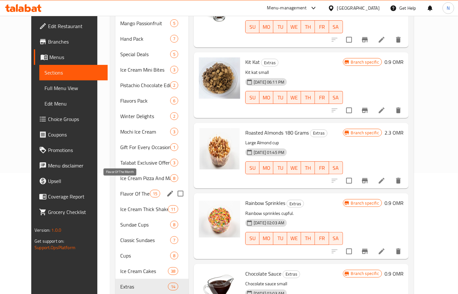
click at [128, 190] on span "Flavor Of The Month" at bounding box center [135, 194] width 29 height 8
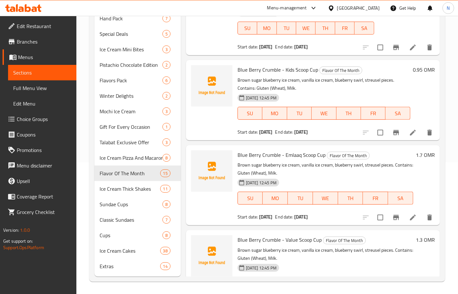
scroll to position [1017, 0]
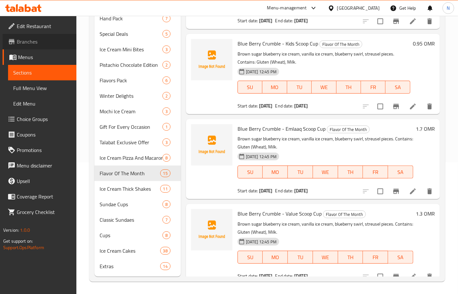
click at [36, 42] on span "Branches" at bounding box center [44, 42] width 55 height 8
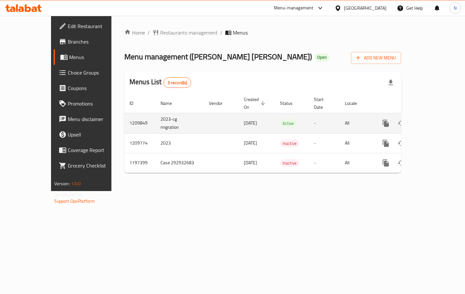
click at [436, 119] on icon "enhanced table" at bounding box center [432, 123] width 8 height 8
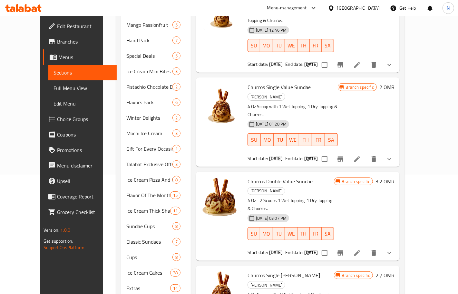
scroll to position [132, 0]
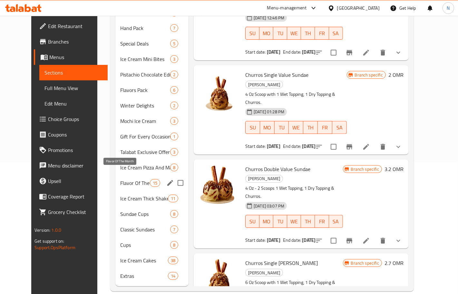
click at [122, 179] on span "Flavor Of The Month" at bounding box center [135, 183] width 29 height 8
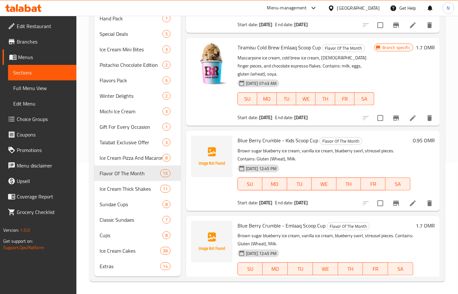
scroll to position [1017, 0]
